Goal: Information Seeking & Learning: Learn about a topic

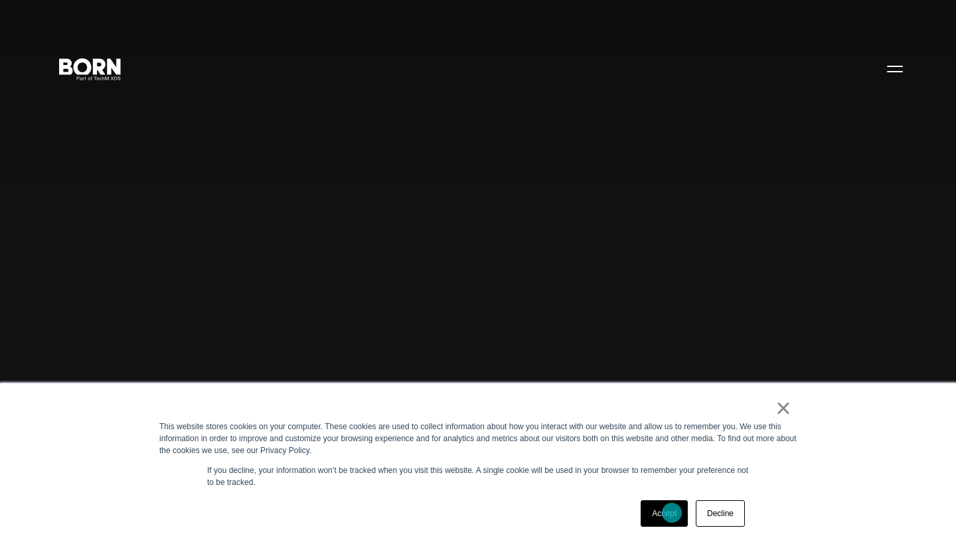
click at [671, 513] on link "Accept" at bounding box center [663, 513] width 47 height 27
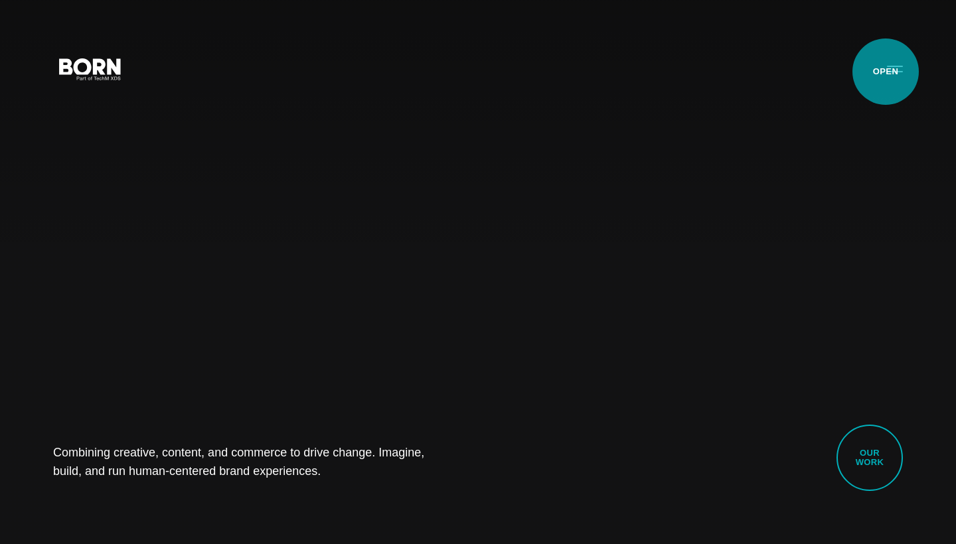
click at [885, 72] on button "Primary Menu" at bounding box center [895, 68] width 32 height 28
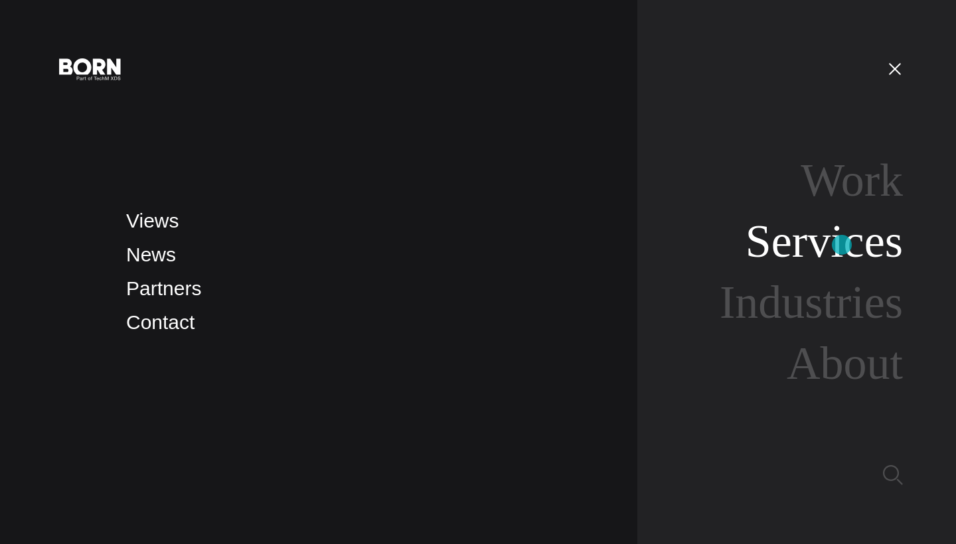
click at [842, 245] on link "Services" at bounding box center [823, 241] width 157 height 51
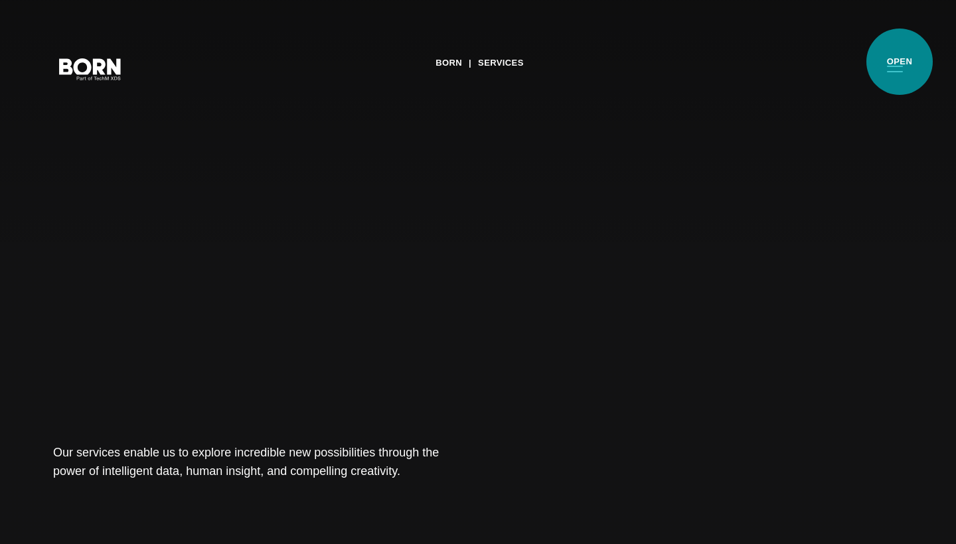
click at [899, 64] on button "Primary Menu" at bounding box center [895, 68] width 32 height 28
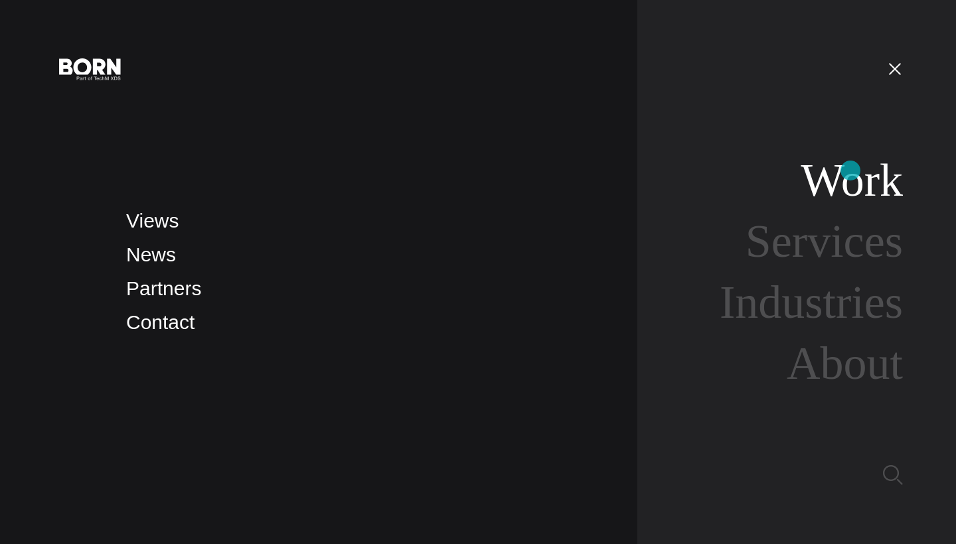
click at [850, 171] on link "Work" at bounding box center [851, 180] width 102 height 51
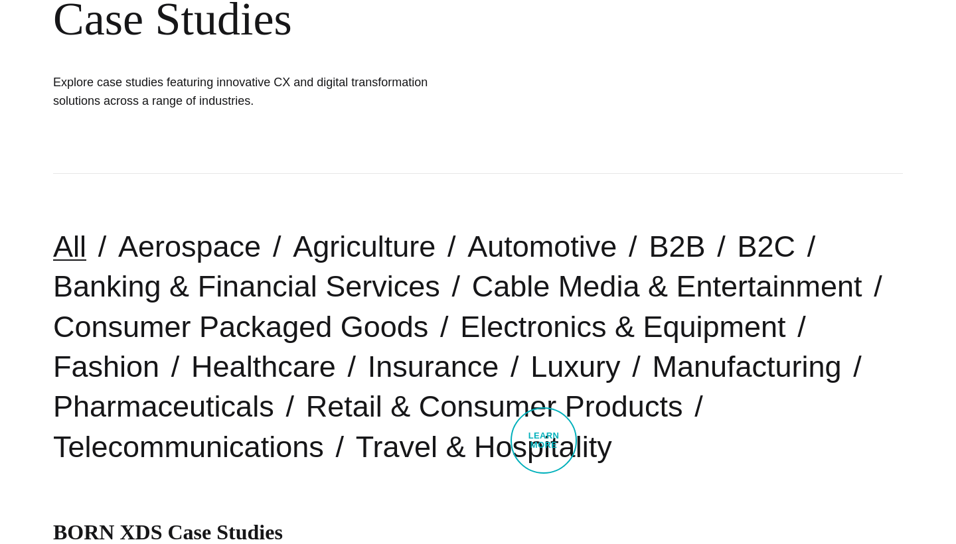
scroll to position [199, 0]
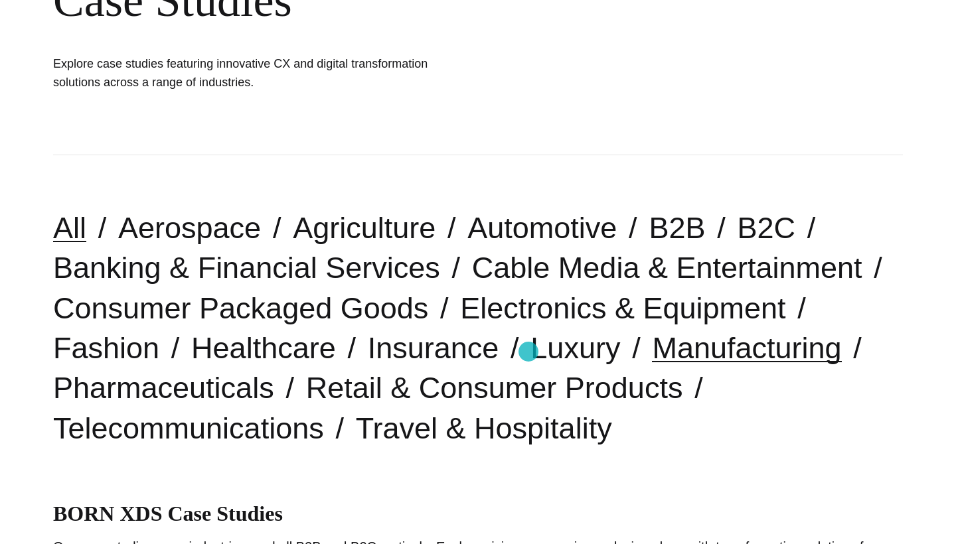
click at [652, 351] on link "Manufacturing" at bounding box center [746, 348] width 189 height 34
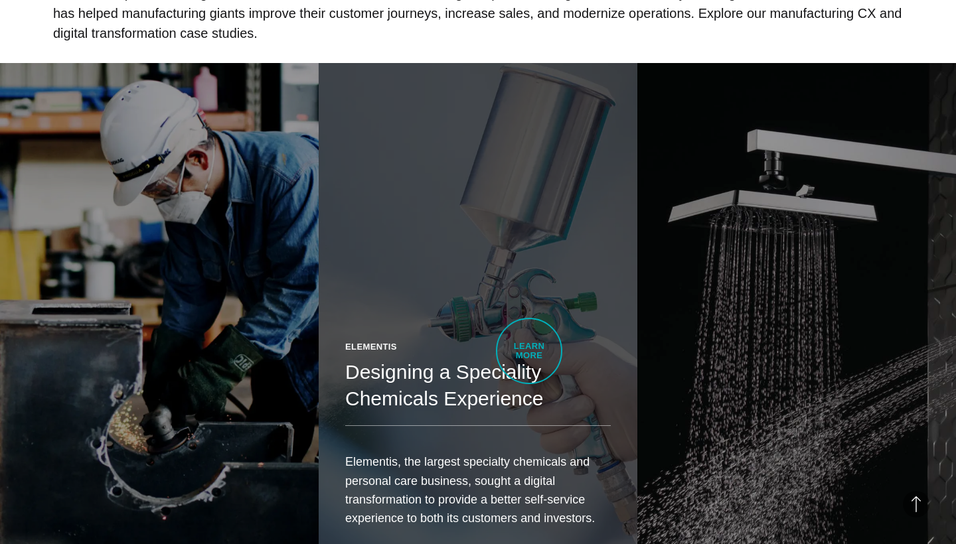
scroll to position [751, 0]
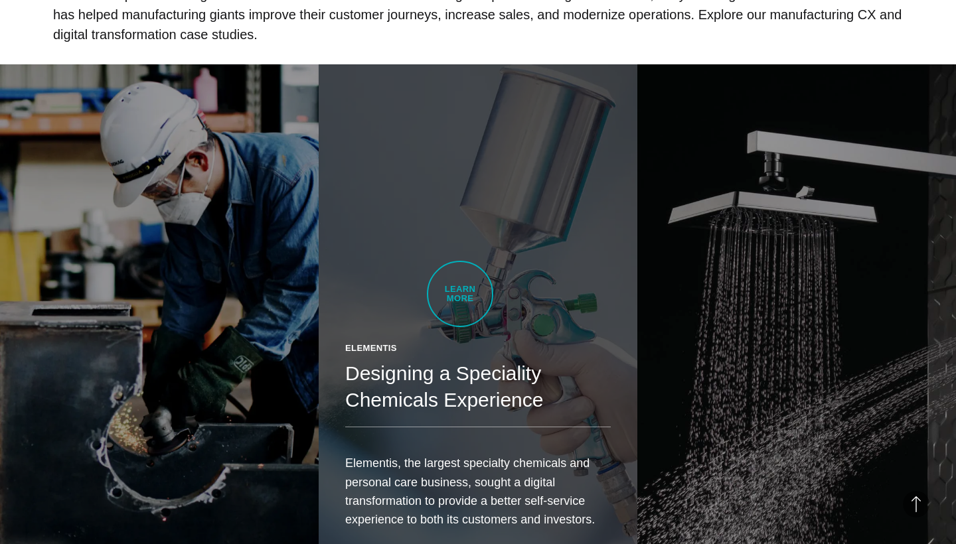
click at [460, 293] on link "Elementis Designing a Speciality Chemicals Experience Elementis, the largest sp…" at bounding box center [478, 315] width 319 height 502
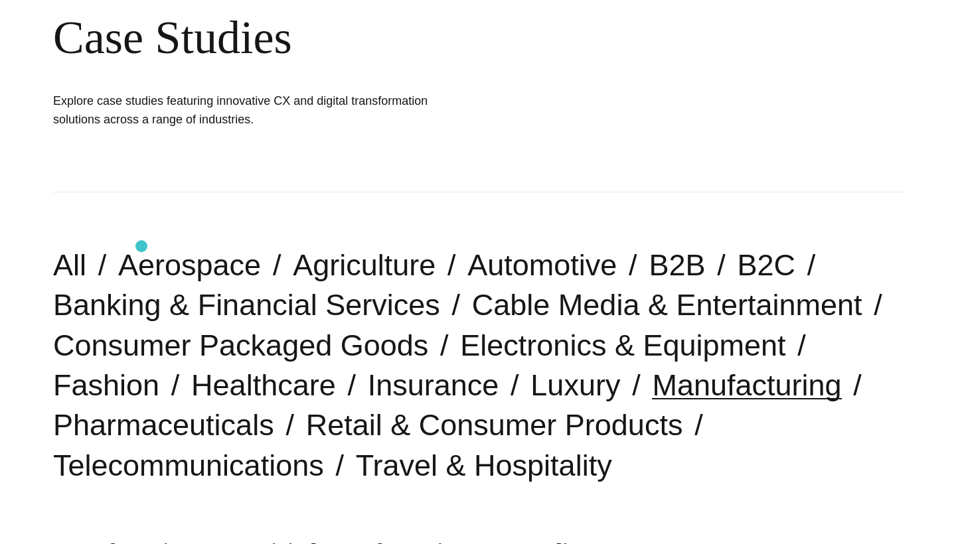
scroll to position [192, 0]
